Goal: Information Seeking & Learning: Learn about a topic

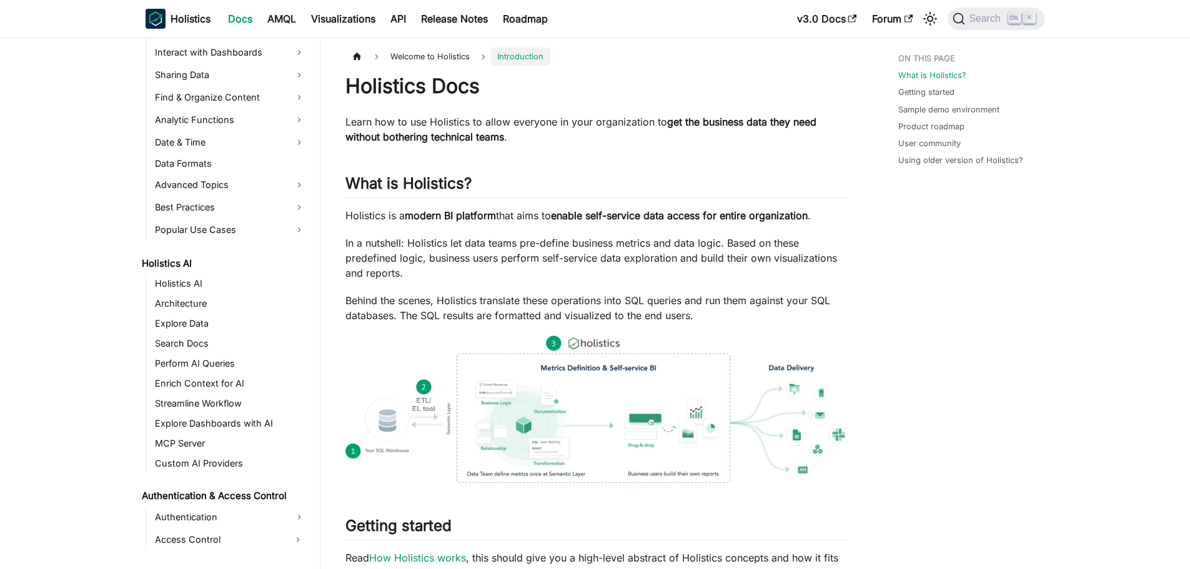
scroll to position [437, 0]
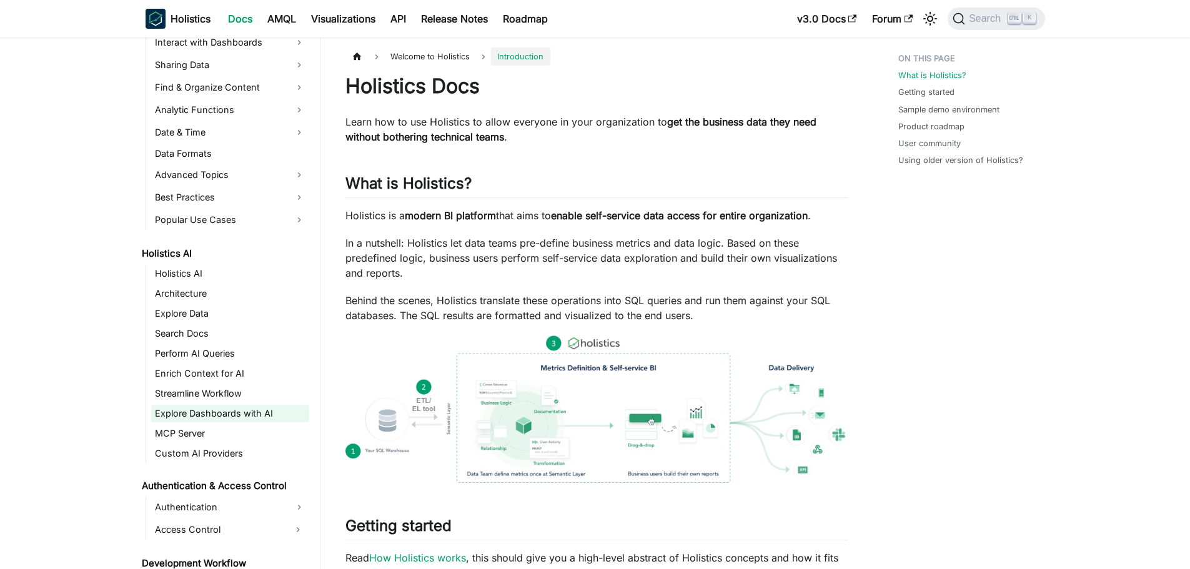
click at [222, 413] on link "Explore Dashboards with AI" at bounding box center [230, 413] width 158 height 17
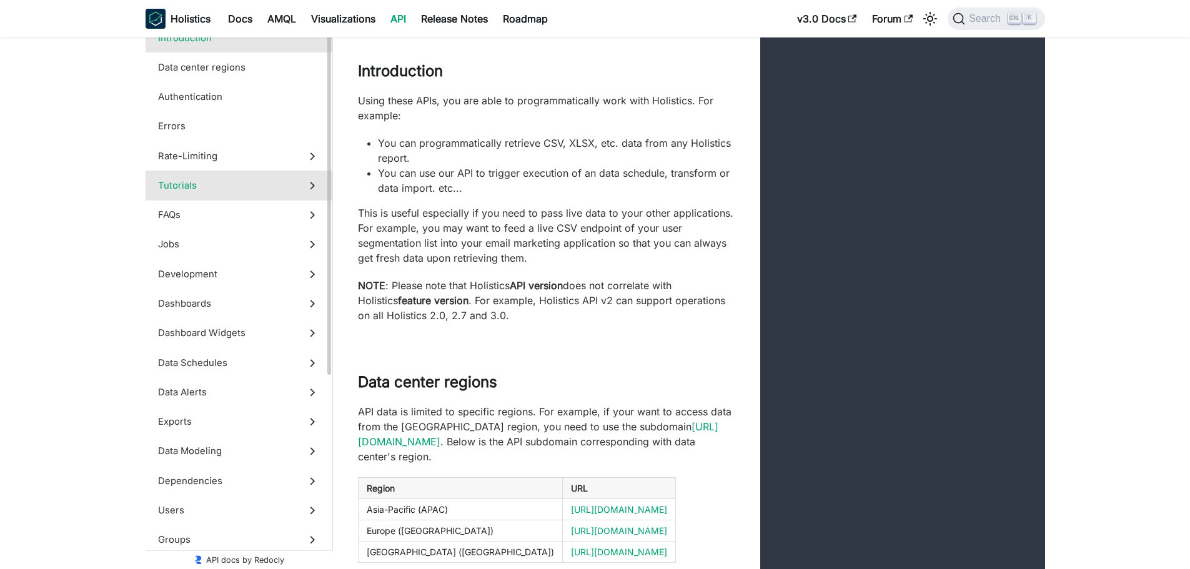
scroll to position [134, 0]
click at [231, 20] on link "Docs" at bounding box center [240, 19] width 39 height 20
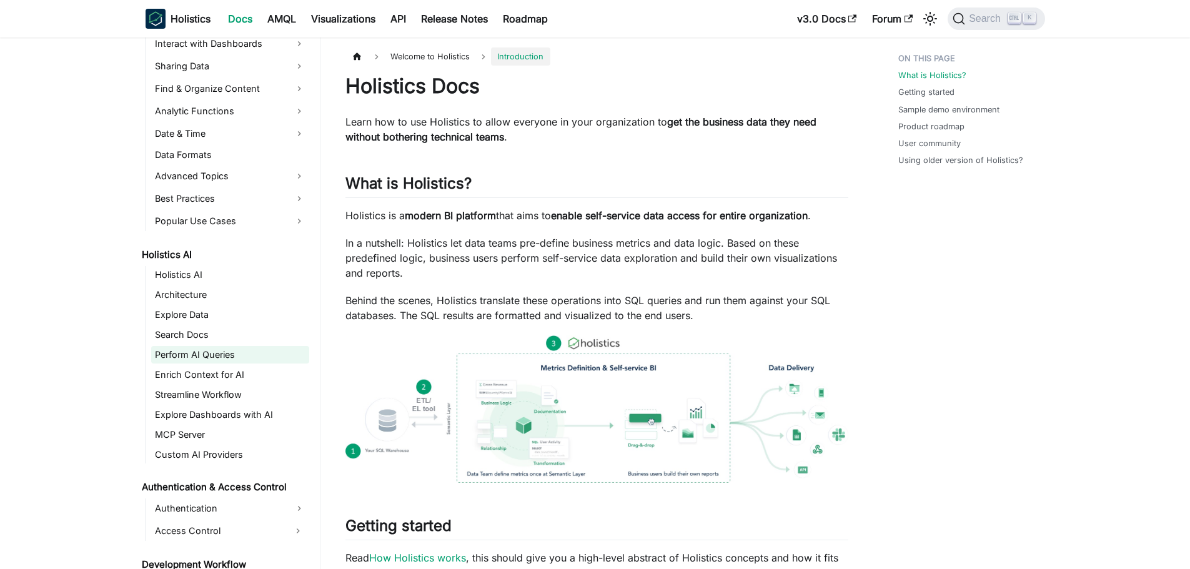
scroll to position [437, 0]
click at [210, 275] on link "Holistics AI" at bounding box center [230, 273] width 158 height 17
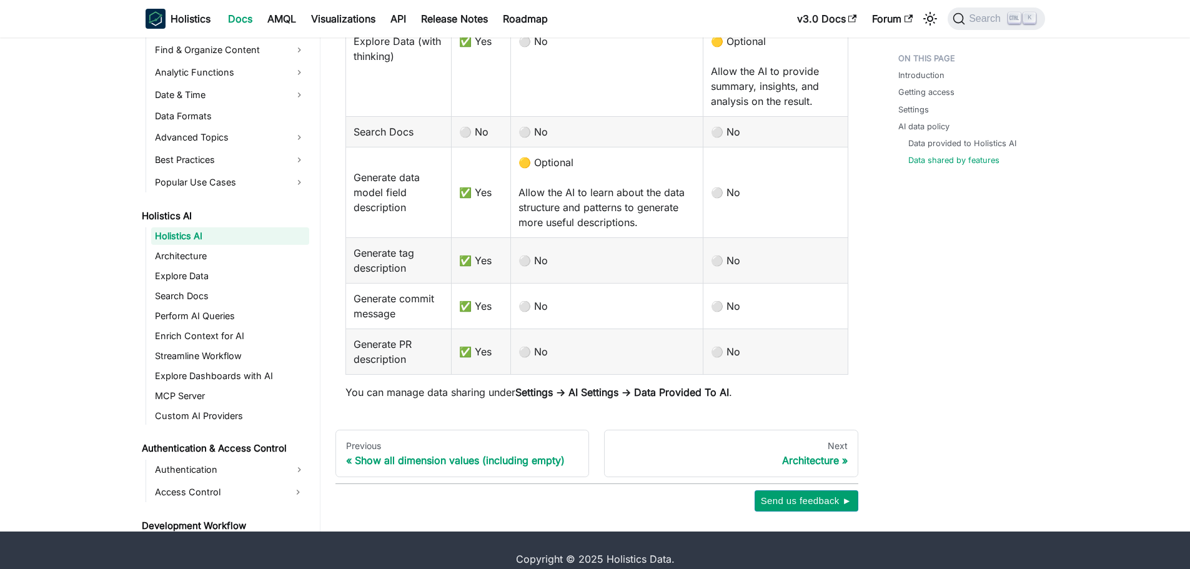
scroll to position [1924, 0]
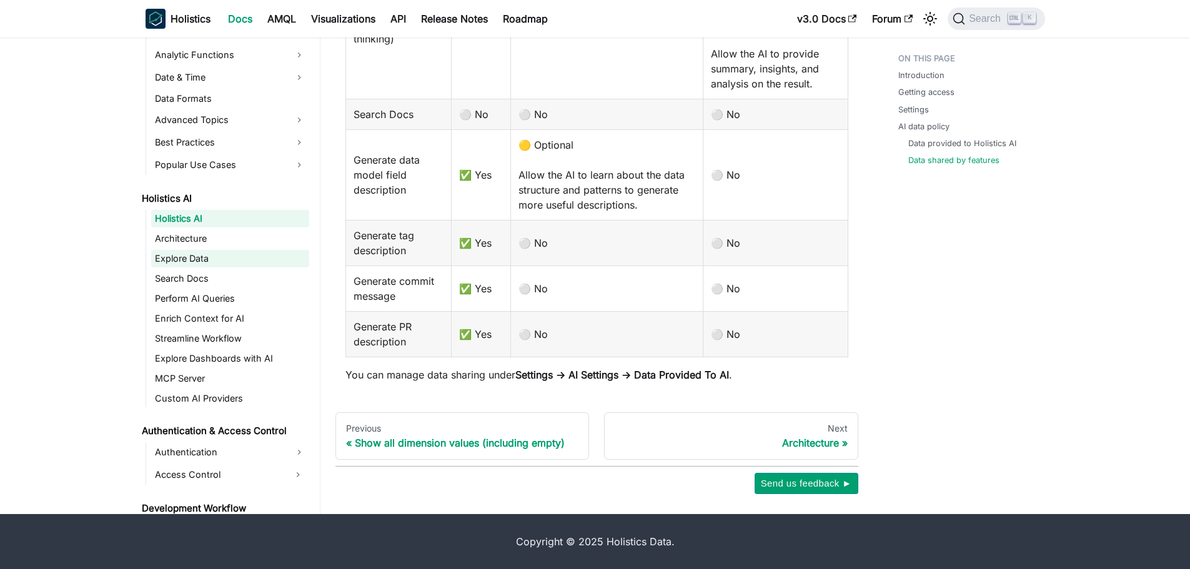
click at [215, 256] on link "Explore Data" at bounding box center [230, 258] width 158 height 17
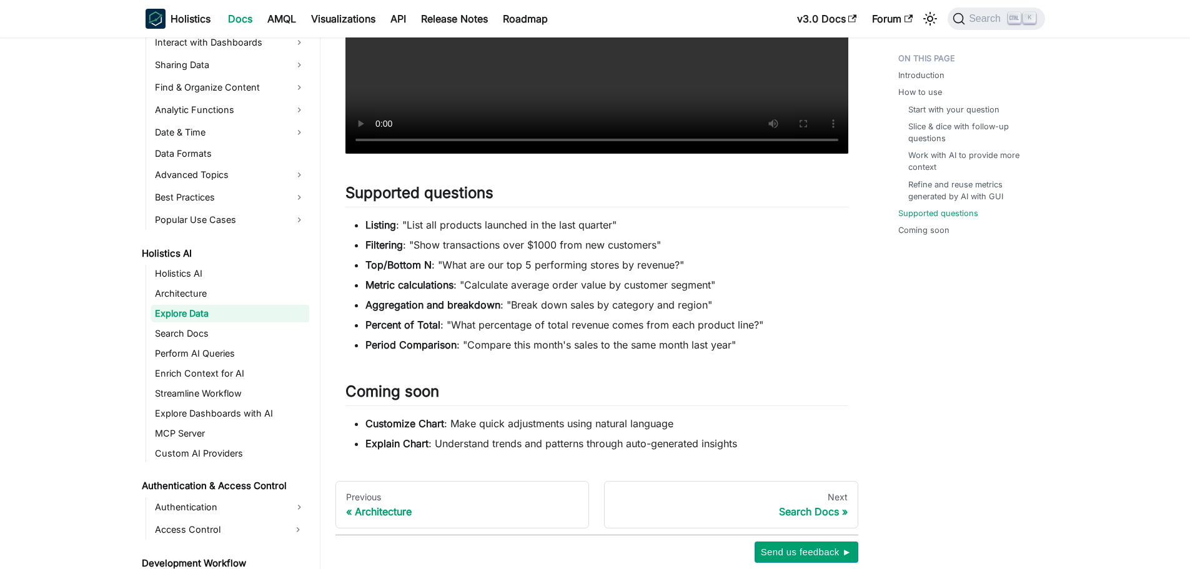
scroll to position [2498, 0]
